Goal: Transaction & Acquisition: Purchase product/service

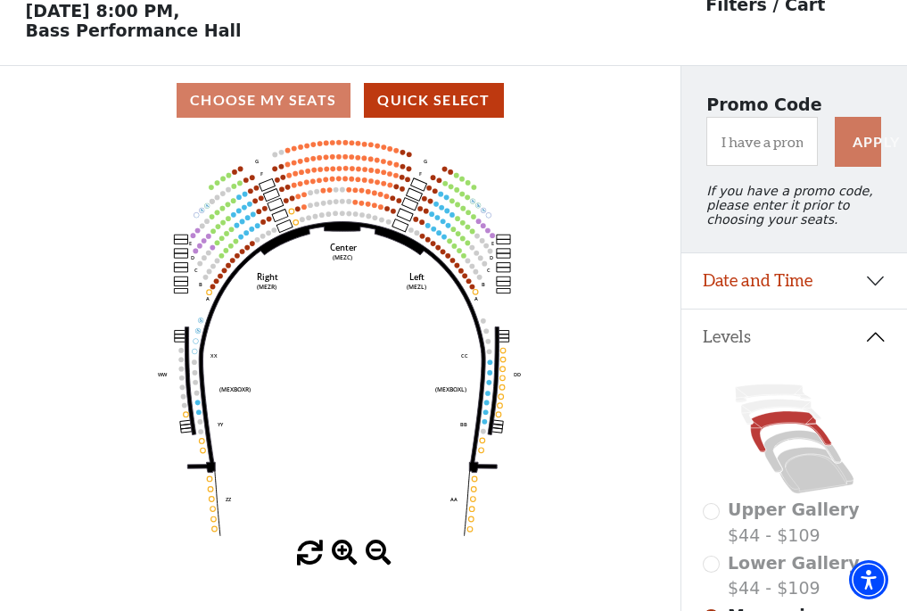
scroll to position [83, 0]
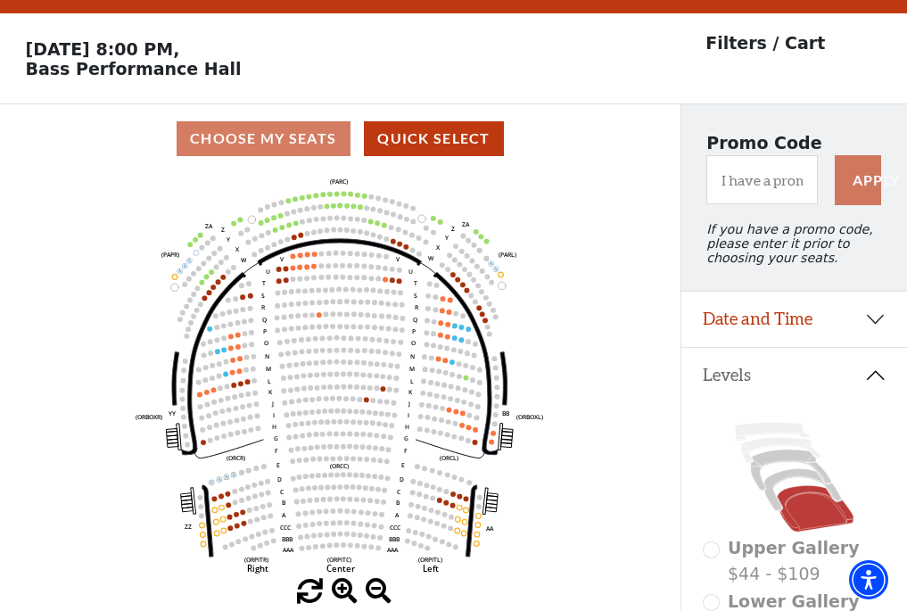
scroll to position [83, 0]
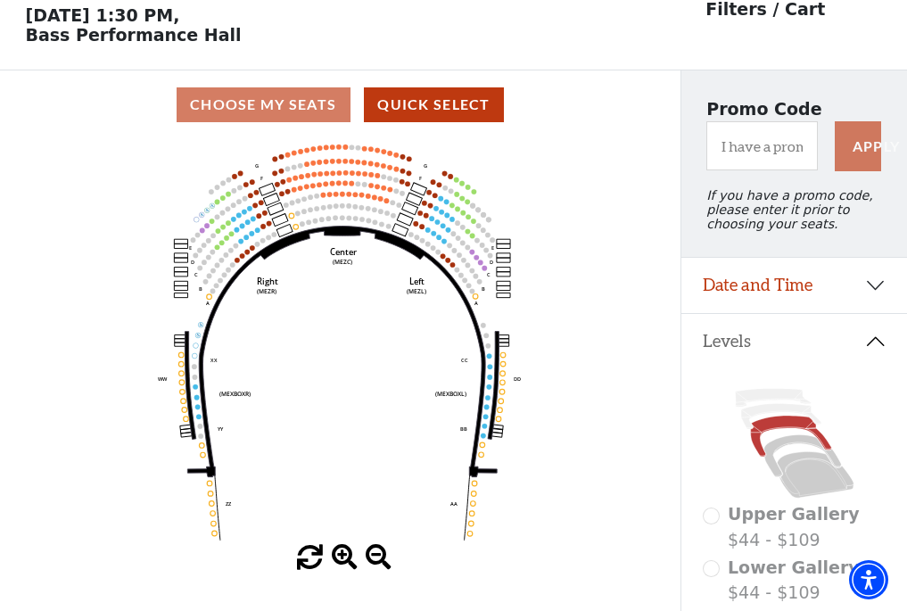
scroll to position [83, 0]
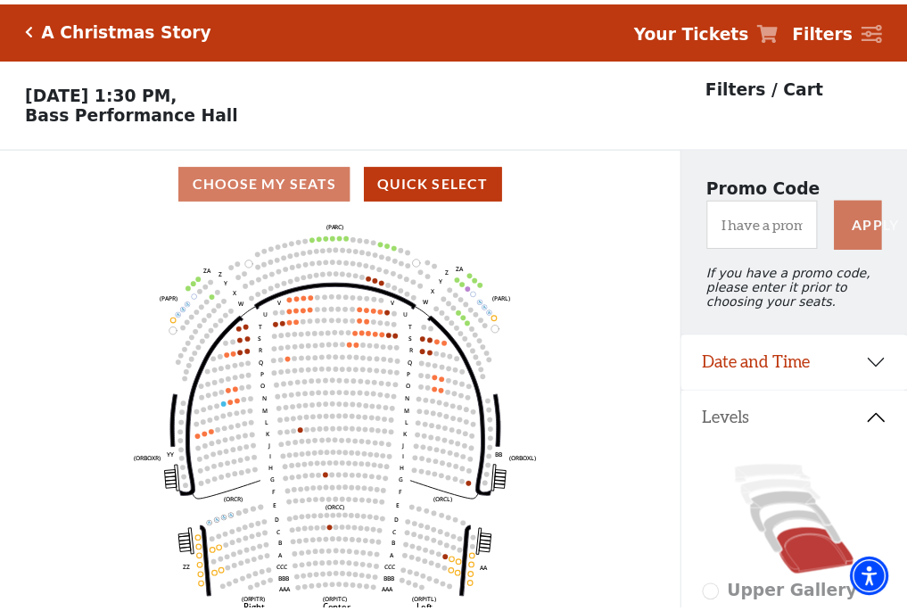
scroll to position [83, 0]
